Goal: Transaction & Acquisition: Register for event/course

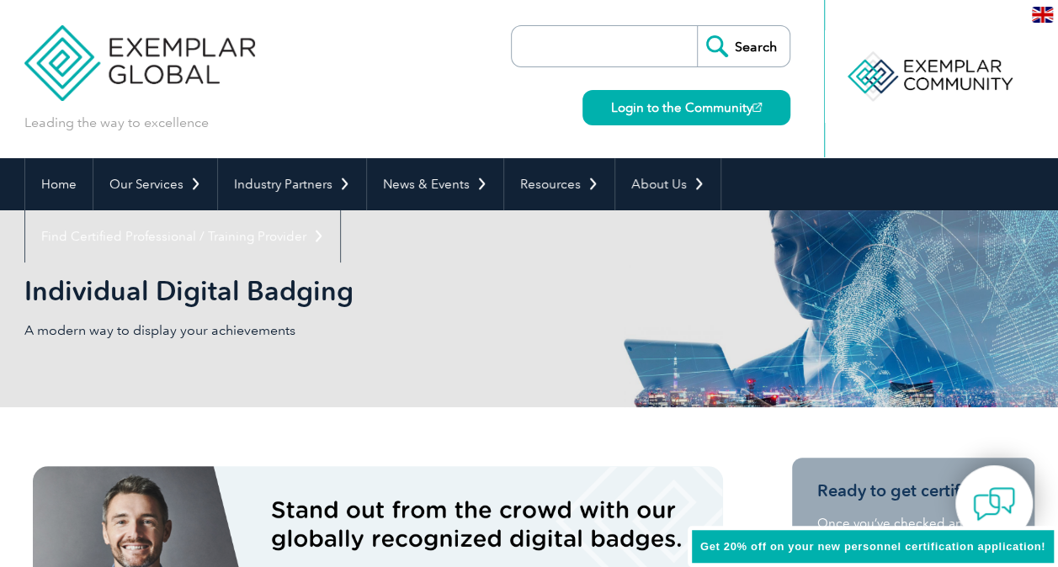
scroll to position [168, 0]
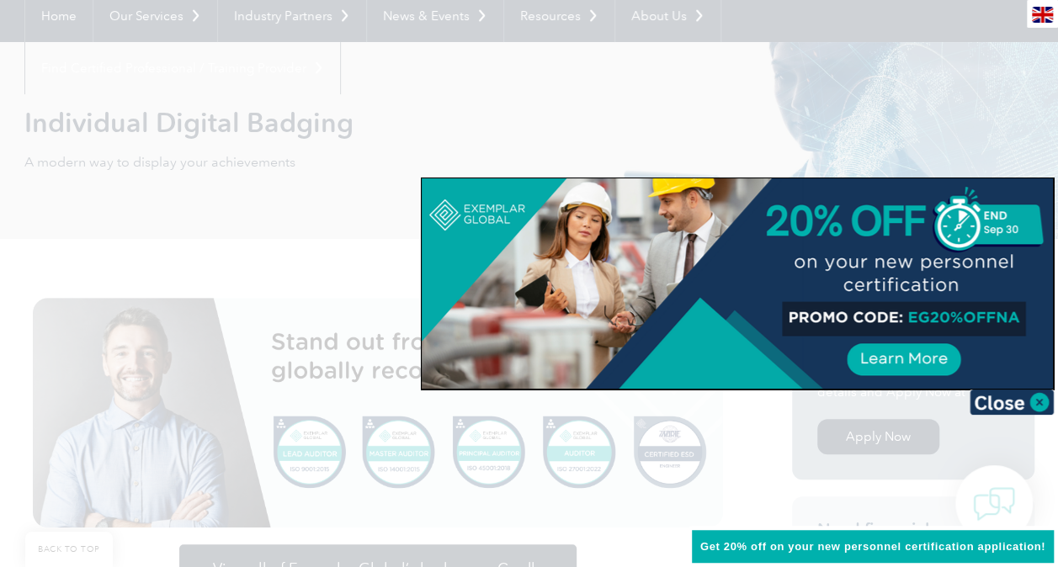
click at [617, 141] on div at bounding box center [529, 283] width 1058 height 567
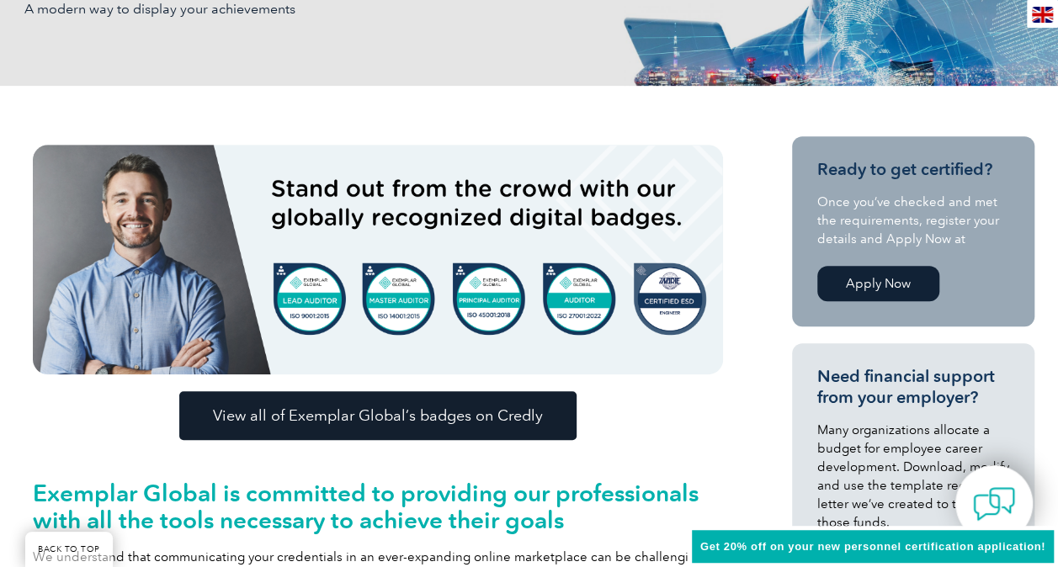
scroll to position [337, 0]
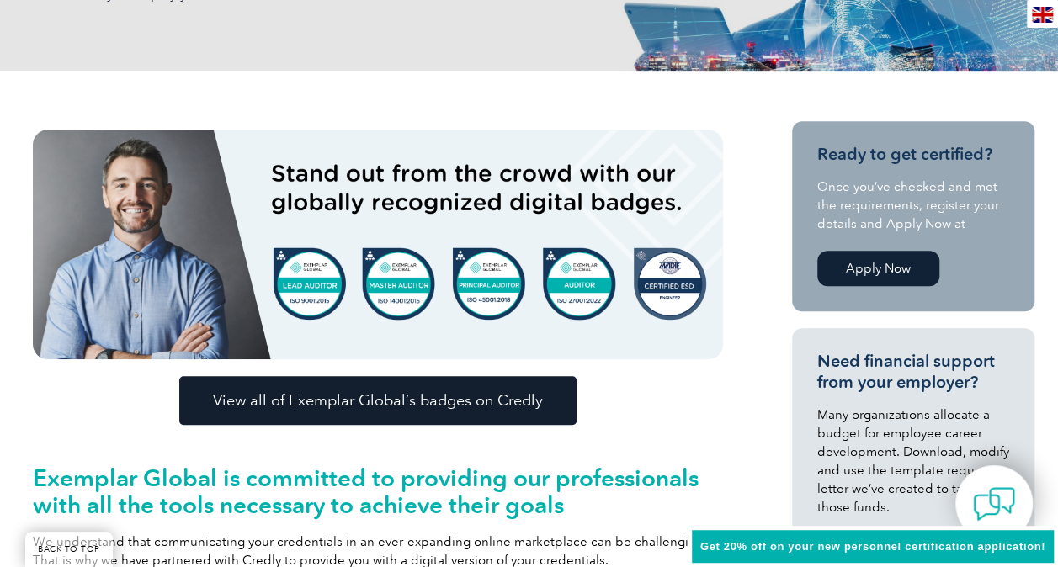
click at [878, 266] on link "Apply Now" at bounding box center [878, 268] width 122 height 35
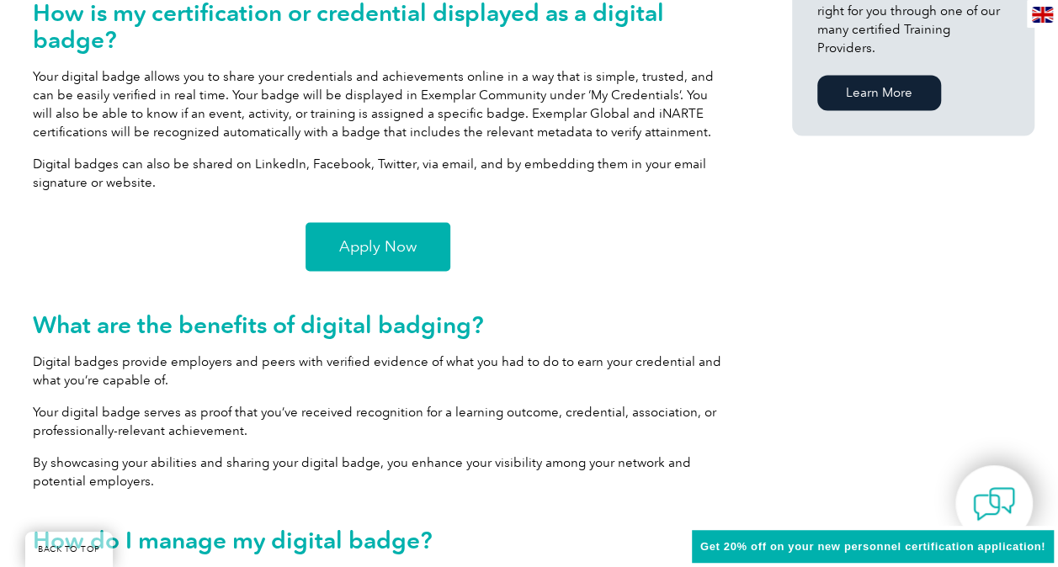
scroll to position [1262, 0]
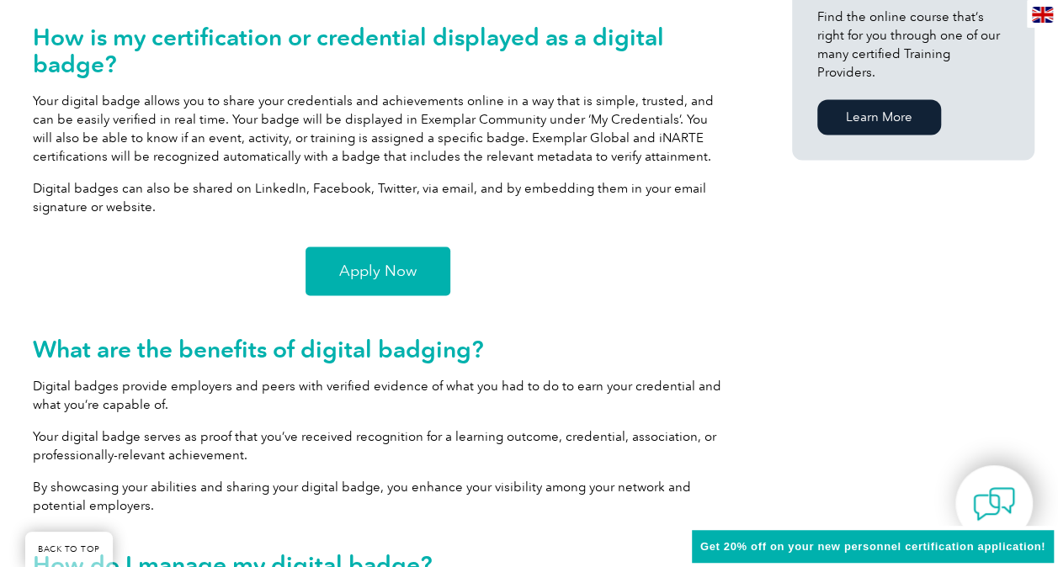
click at [382, 273] on span "Apply Now" at bounding box center [377, 270] width 77 height 15
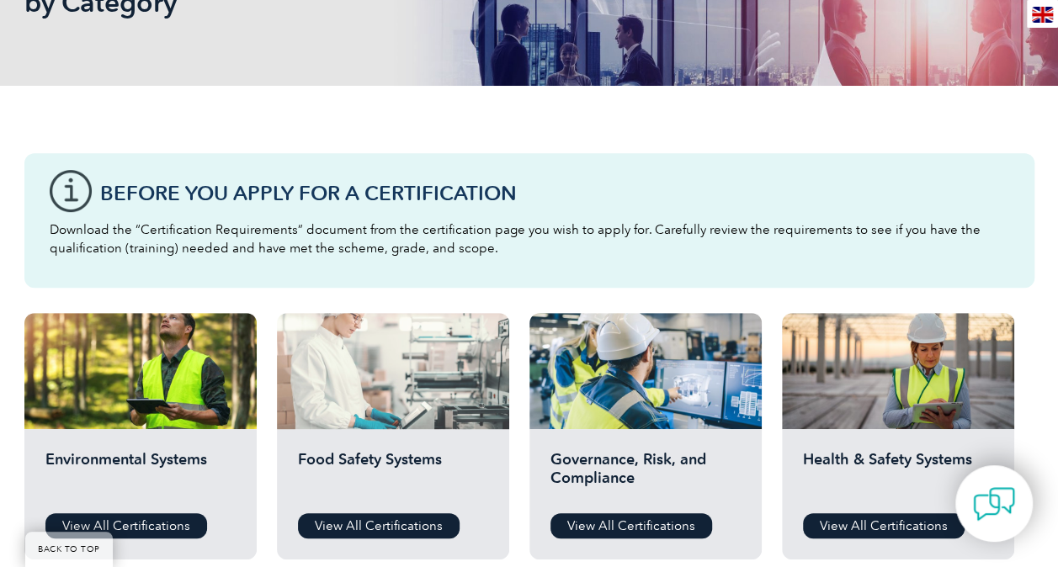
scroll to position [421, 0]
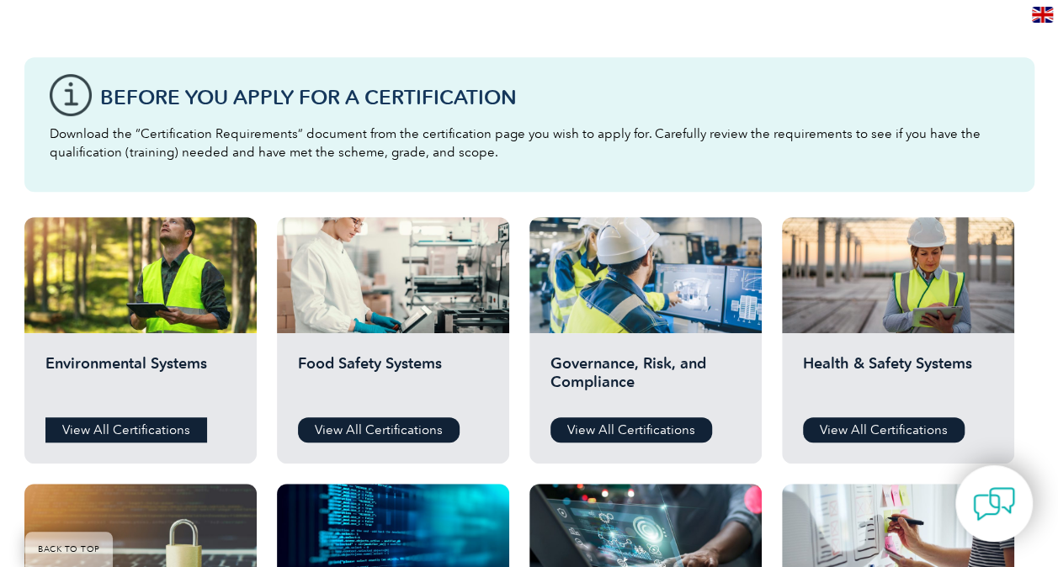
click at [124, 425] on link "View All Certifications" at bounding box center [126, 429] width 162 height 25
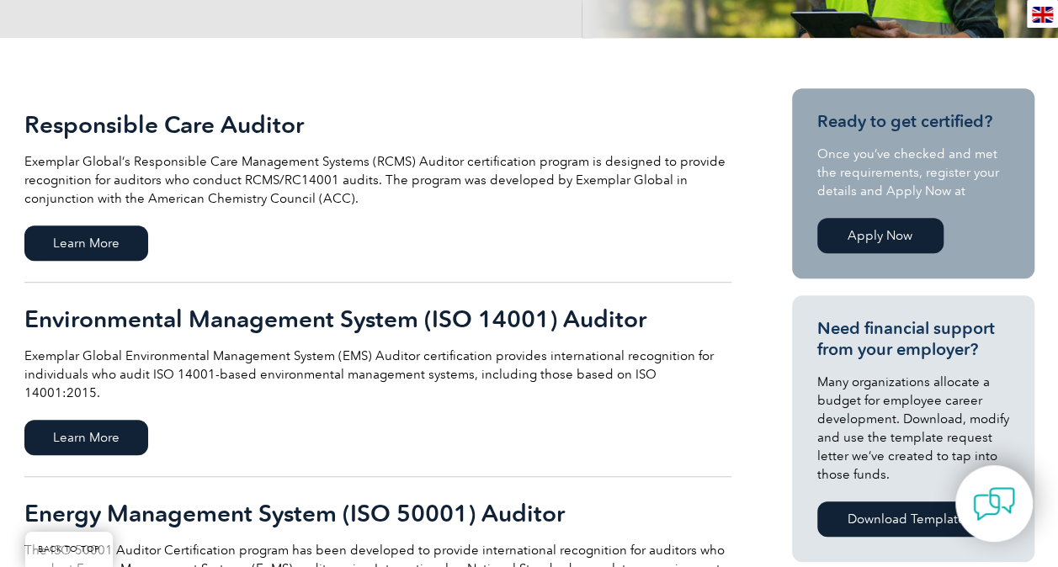
scroll to position [337, 0]
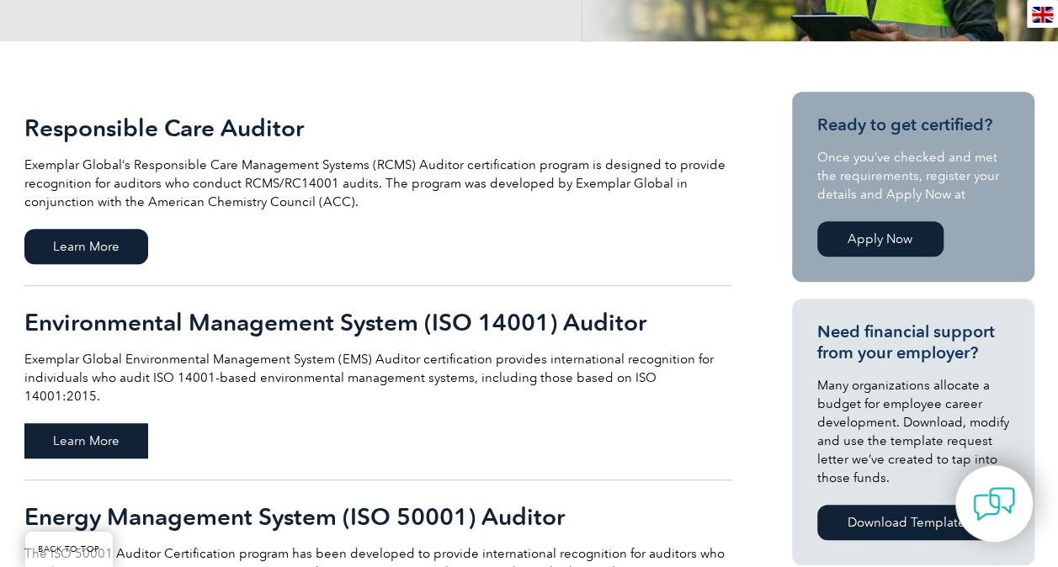
click at [82, 423] on span "Learn More" at bounding box center [86, 440] width 124 height 35
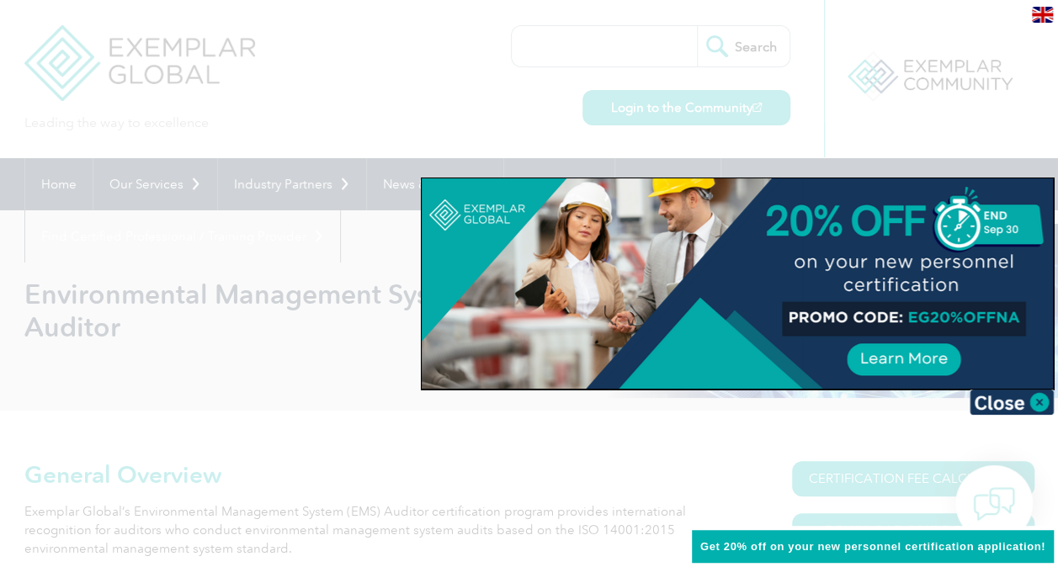
click at [372, 235] on div at bounding box center [529, 283] width 1058 height 567
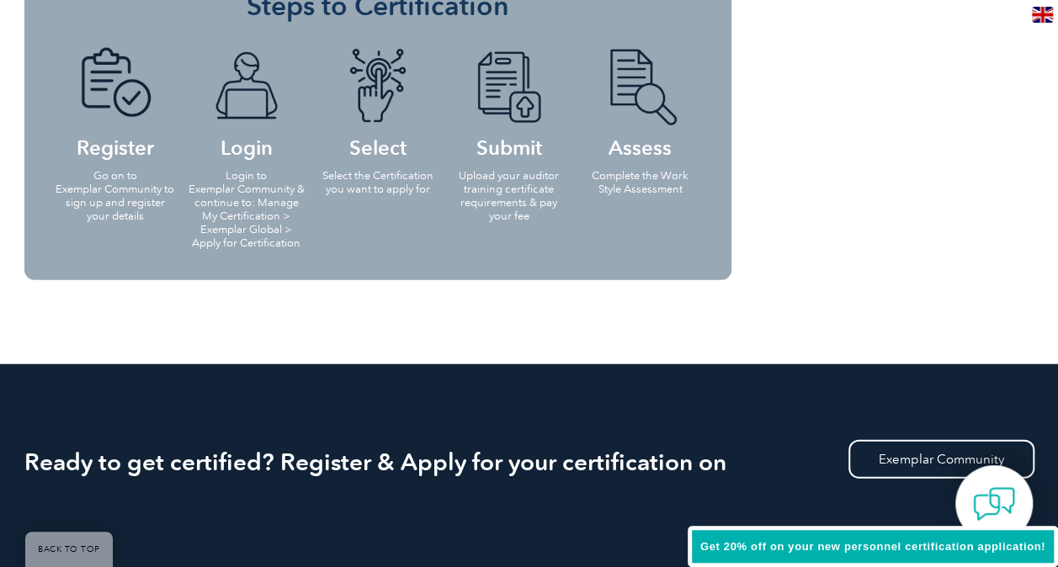
scroll to position [1262, 0]
